Goal: Task Accomplishment & Management: Manage account settings

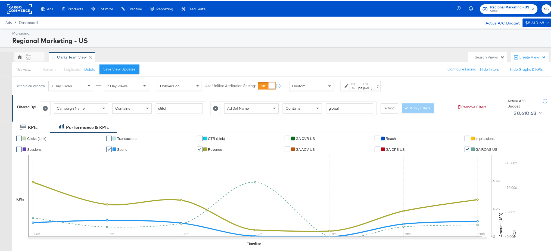
click at [19, 8] on rect at bounding box center [19, 8] width 25 height 10
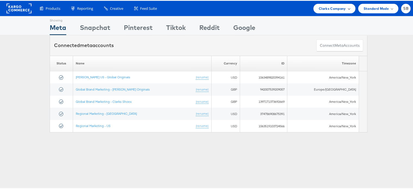
click at [325, 10] on span "Clarks Company" at bounding box center [332, 8] width 27 height 6
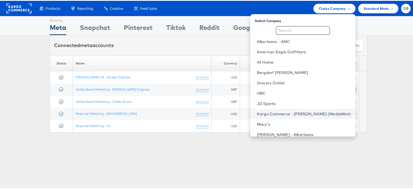
scroll to position [57, 0]
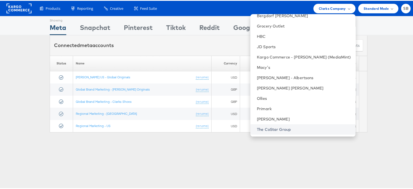
click at [276, 127] on link "The CoStar Group" at bounding box center [304, 128] width 94 height 5
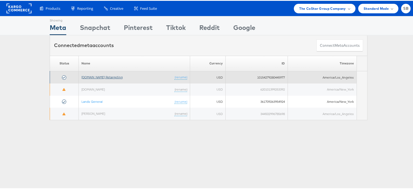
click at [107, 75] on link "[DOMAIN_NAME] Retargeting" at bounding box center [102, 76] width 41 height 4
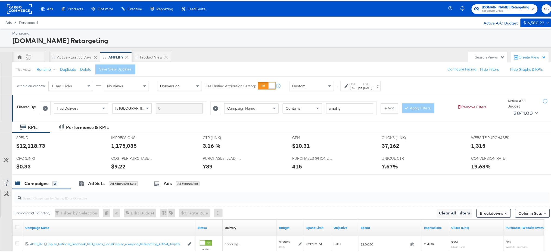
click at [372, 84] on label "End:" at bounding box center [367, 83] width 9 height 4
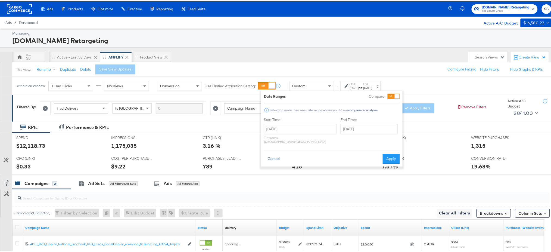
click at [273, 154] on button "Cancel" at bounding box center [274, 157] width 20 height 10
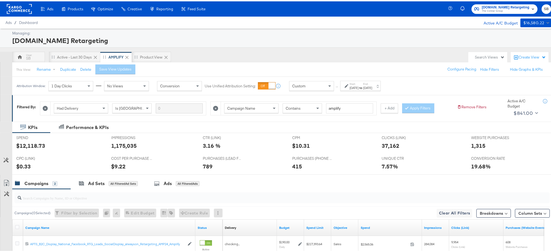
scroll to position [71, 0]
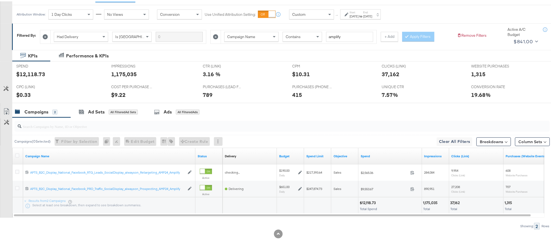
click at [37, 152] on div "Campaign Name" at bounding box center [109, 154] width 172 height 9
click at [37, 157] on link "Campaign Name" at bounding box center [109, 154] width 168 height 4
click at [37, 157] on link "Campaign Name ↓" at bounding box center [109, 154] width 168 height 4
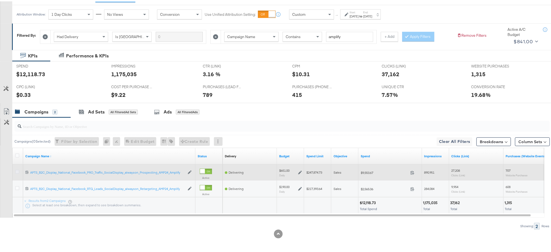
click at [17, 171] on icon at bounding box center [17, 170] width 4 height 4
click at [0, 0] on input "checkbox" at bounding box center [0, 0] width 0 height 0
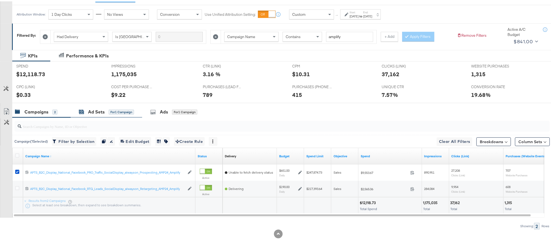
click at [96, 112] on div "Ad Sets" at bounding box center [96, 110] width 17 height 6
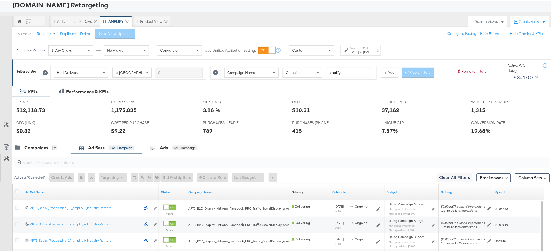
scroll to position [36, 0]
click at [33, 189] on link "Ad Set Name" at bounding box center [91, 190] width 132 height 4
click at [33, 189] on link "Ad Set Name ↓" at bounding box center [91, 190] width 132 height 4
click at [16, 189] on icon at bounding box center [17, 189] width 4 height 4
click at [0, 0] on input "checkbox" at bounding box center [0, 0] width 0 height 0
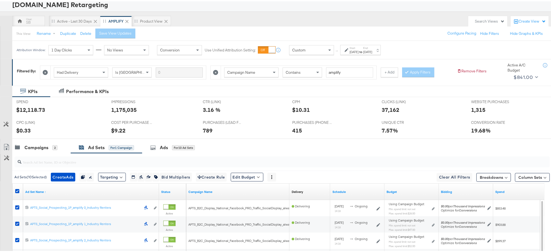
click at [246, 182] on div at bounding box center [276, 182] width 529 height 1
drag, startPoint x: 246, startPoint y: 182, endPoint x: 248, endPoint y: 176, distance: 5.6
click at [248, 176] on div "Ad Sets ( 10 Selected) Create Ads Create 10 ads Duplicate 10 ad sets Rename 10 …" at bounding box center [275, 248] width 550 height 193
click at [248, 176] on button "Edit Budget" at bounding box center [247, 175] width 33 height 9
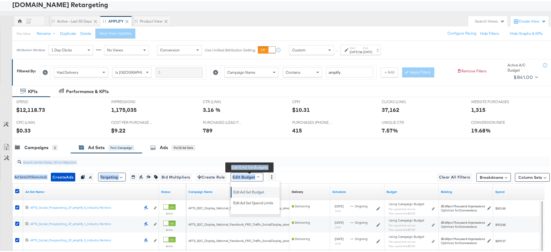
click at [248, 189] on span "Edit Ad Set Budget" at bounding box center [248, 189] width 31 height 7
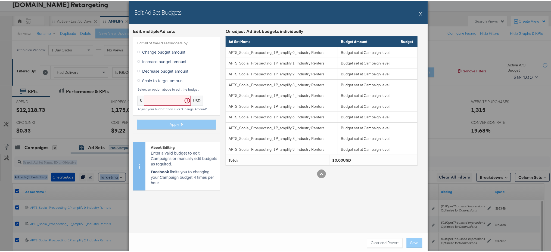
click at [417, 11] on button "X" at bounding box center [420, 12] width 3 height 11
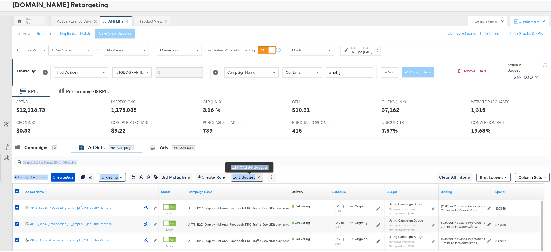
click at [250, 176] on button "Edit Budget" at bounding box center [247, 175] width 33 height 9
click at [254, 189] on span "Edit Ad Set Spend Limits" at bounding box center [253, 200] width 40 height 7
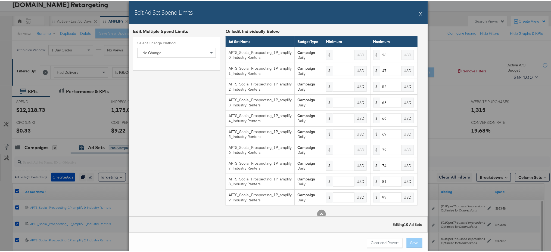
click at [417, 12] on div "Edit Ad Set Spend Limits X" at bounding box center [278, 11] width 299 height 23
click at [417, 12] on button "X" at bounding box center [420, 12] width 3 height 11
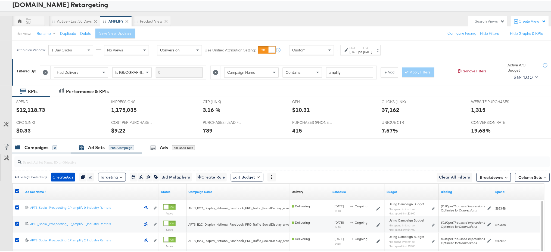
click at [41, 146] on div "Campaigns" at bounding box center [36, 146] width 24 height 6
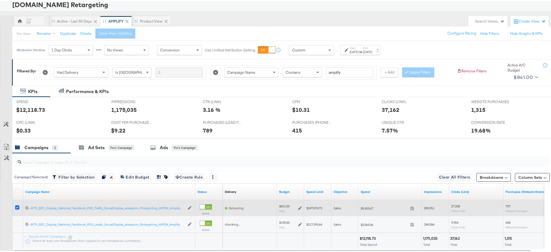
click at [15, 189] on icon at bounding box center [17, 206] width 4 height 4
click at [0, 0] on input "checkbox" at bounding box center [0, 0] width 0 height 0
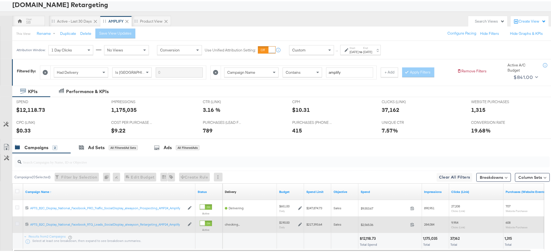
click at [16, 189] on icon at bounding box center [17, 222] width 4 height 4
click at [0, 0] on input "checkbox" at bounding box center [0, 0] width 0 height 0
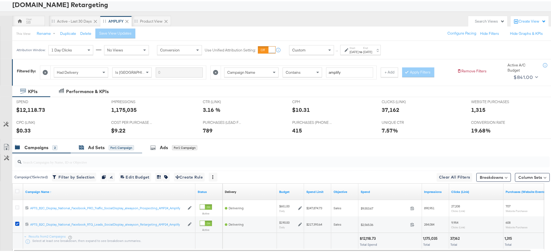
click at [92, 146] on div "Ad Sets" at bounding box center [96, 146] width 17 height 6
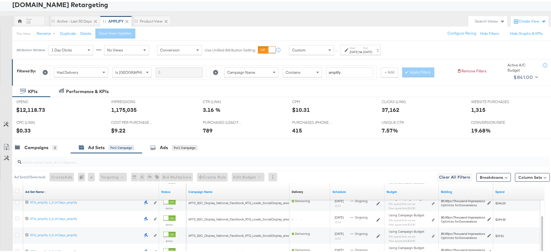
click at [38, 189] on link "Ad Set Name ↑" at bounding box center [91, 190] width 132 height 4
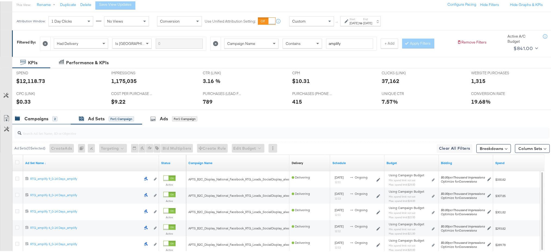
scroll to position [64, 0]
click at [34, 159] on link "Ad Set Name ↓" at bounding box center [91, 161] width 132 height 4
click at [16, 160] on icon at bounding box center [17, 161] width 4 height 4
click at [0, 0] on input "checkbox" at bounding box center [0, 0] width 0 height 0
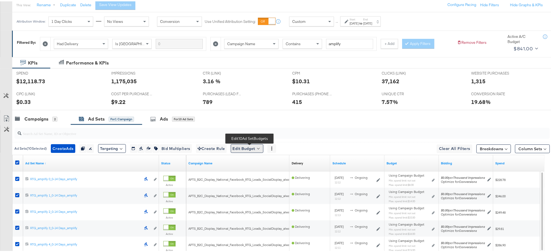
click at [257, 143] on button "Edit Budget" at bounding box center [247, 147] width 33 height 9
click at [248, 171] on span "Edit Ad Set Spend Limits" at bounding box center [253, 171] width 40 height 7
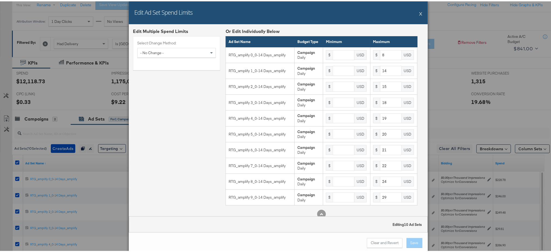
click at [417, 12] on div "Edit Ad Set Spend Limits X" at bounding box center [278, 11] width 299 height 23
click at [417, 14] on button "X" at bounding box center [420, 12] width 3 height 11
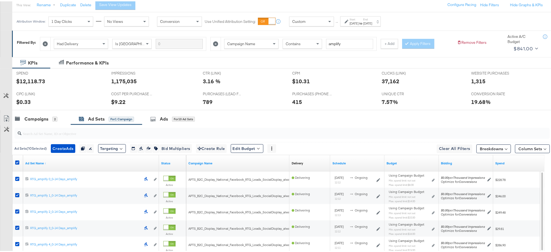
scroll to position [0, 0]
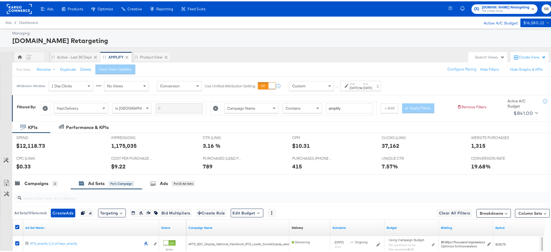
click at [18, 5] on rect at bounding box center [19, 8] width 25 height 10
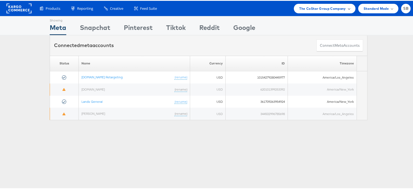
click at [332, 11] on div "The CoStar Group Company" at bounding box center [324, 8] width 61 height 10
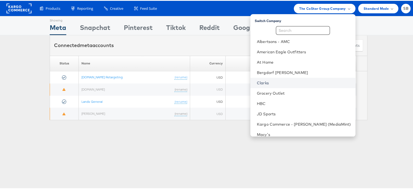
click at [276, 82] on link "Clarks" at bounding box center [304, 81] width 94 height 5
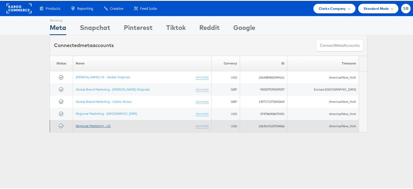
click at [90, 126] on link "Regional Marketing - US" at bounding box center [93, 125] width 35 height 4
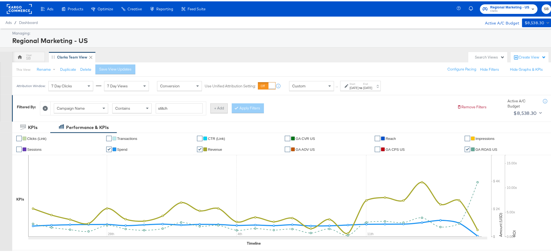
click at [216, 105] on button "+ Add" at bounding box center [218, 107] width 17 height 10
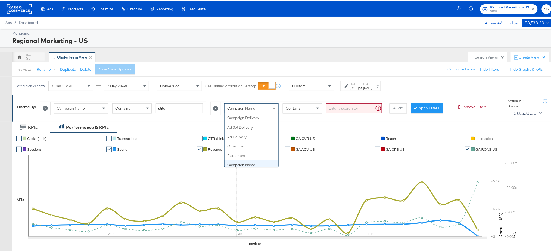
click at [255, 106] on span "Campaign Name" at bounding box center [241, 106] width 28 height 5
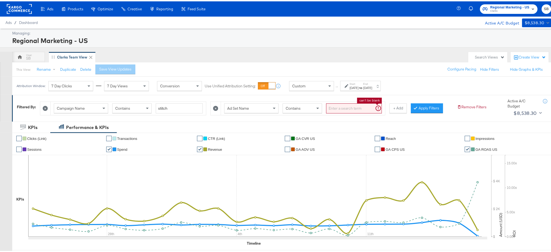
click at [346, 106] on input "search" at bounding box center [354, 107] width 56 height 10
type input "global"
click at [422, 108] on button "Apply Filters" at bounding box center [418, 107] width 32 height 10
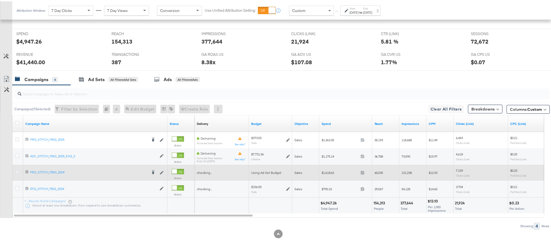
scroll to position [221, 0]
click at [16, 169] on icon at bounding box center [17, 170] width 4 height 4
click at [0, 0] on input "checkbox" at bounding box center [0, 0] width 0 height 0
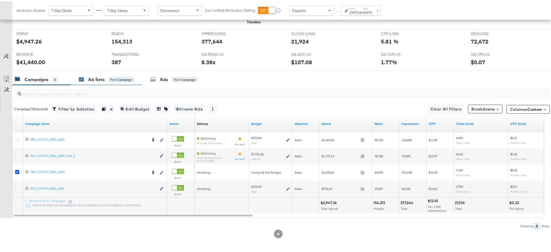
click at [87, 80] on div "Ad Sets for 1 Campaign" at bounding box center [106, 78] width 55 height 6
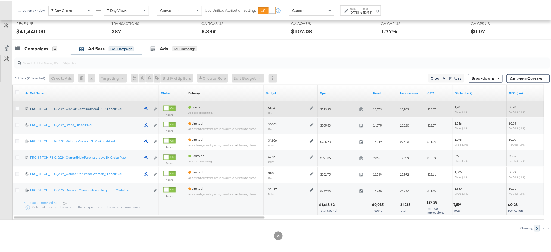
scroll to position [254, 0]
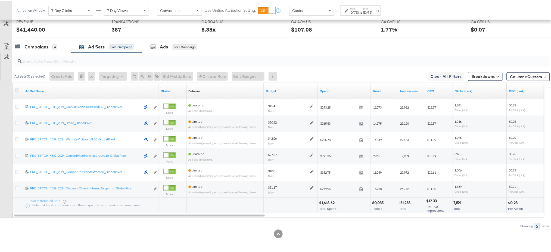
click at [17, 87] on icon at bounding box center [17, 89] width 4 height 4
click at [0, 0] on input "checkbox" at bounding box center [0, 0] width 0 height 0
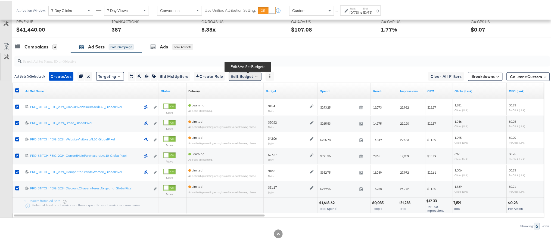
click at [247, 77] on button "Edit Budget" at bounding box center [245, 75] width 33 height 9
click at [39, 87] on link "Ad Set Name" at bounding box center [91, 89] width 132 height 4
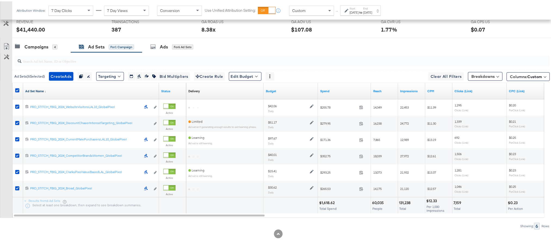
click at [39, 87] on link "Ad Set Name ↓" at bounding box center [91, 89] width 132 height 4
click at [363, 10] on strong "to" at bounding box center [361, 11] width 5 height 4
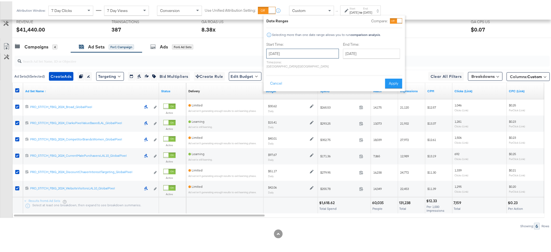
click at [291, 51] on input "[DATE]" at bounding box center [302, 52] width 73 height 10
click at [329, 62] on span "›" at bounding box center [328, 63] width 8 height 8
click at [301, 93] on td "17" at bounding box center [300, 95] width 9 height 8
type input "[DATE]"
click at [351, 51] on input "[DATE]" at bounding box center [371, 52] width 57 height 10
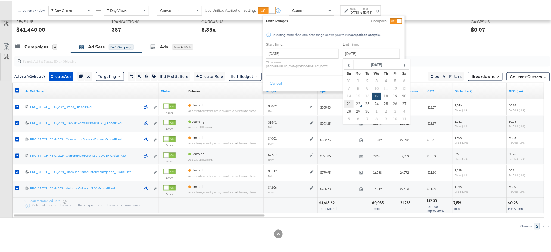
click at [344, 106] on td "21" at bounding box center [348, 103] width 9 height 8
type input "[DATE]"
click at [392, 77] on button "Apply" at bounding box center [392, 82] width 17 height 10
